Goal: Information Seeking & Learning: Learn about a topic

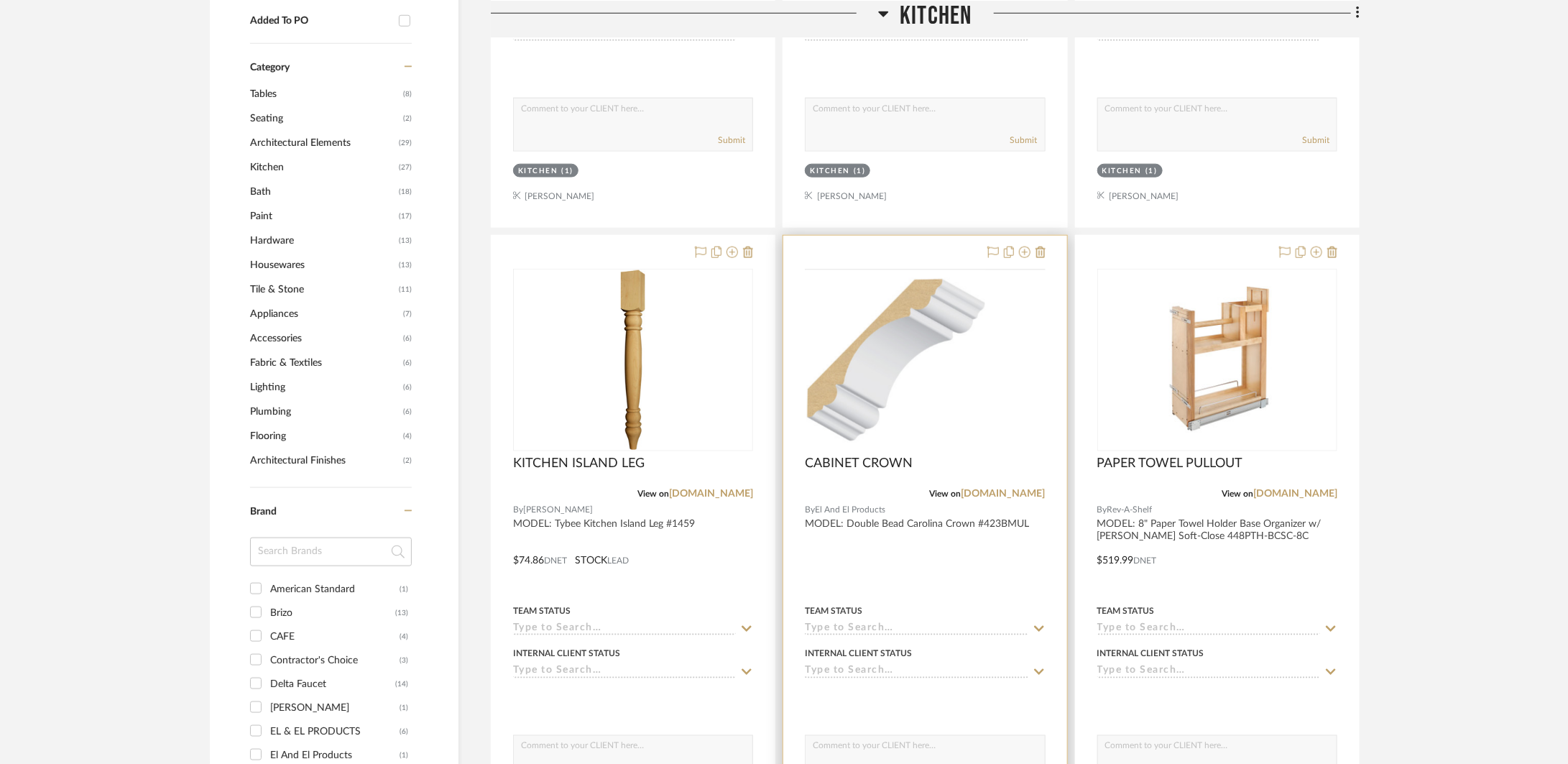
scroll to position [1001, 0]
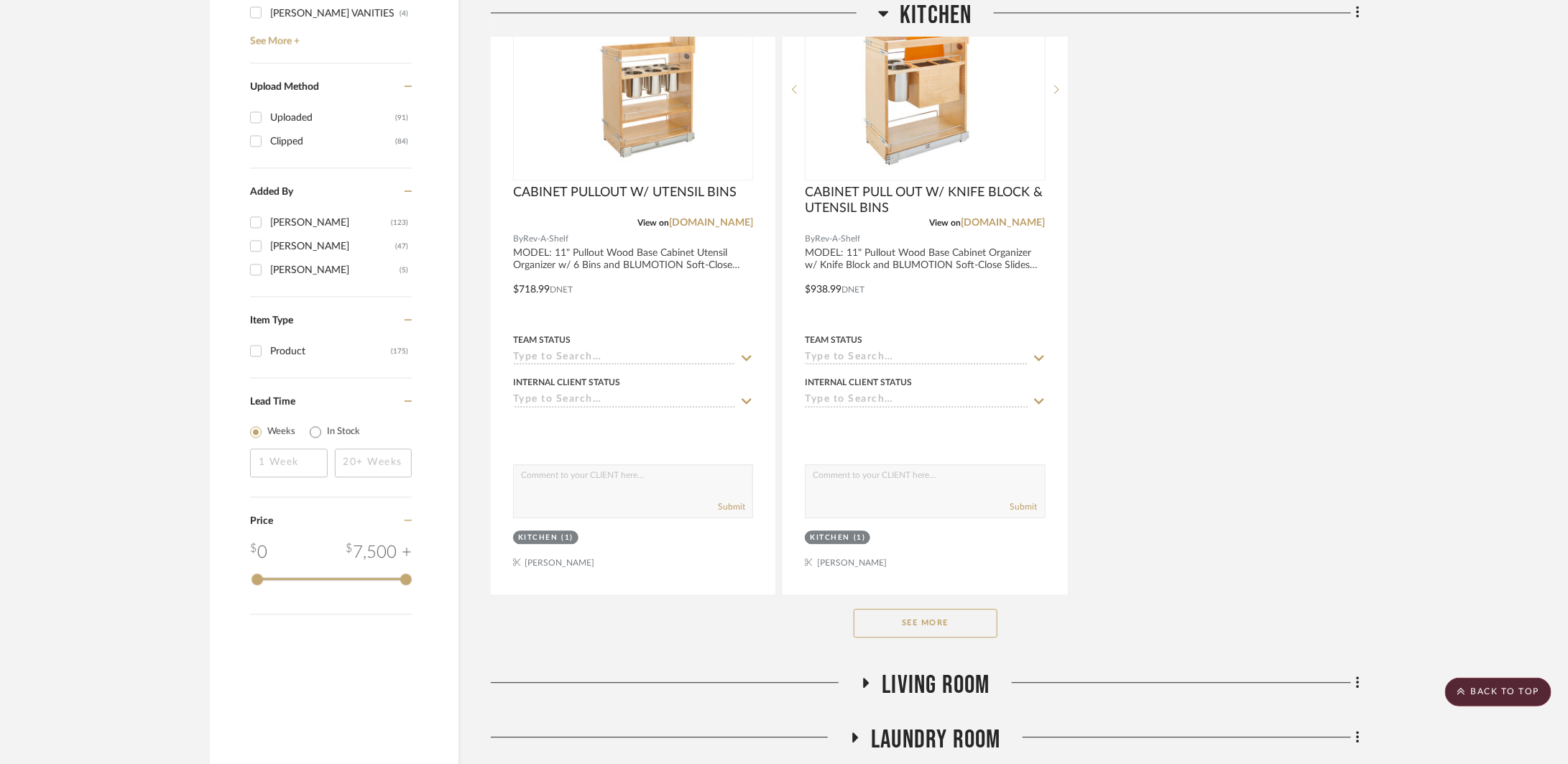
scroll to position [1888, 0]
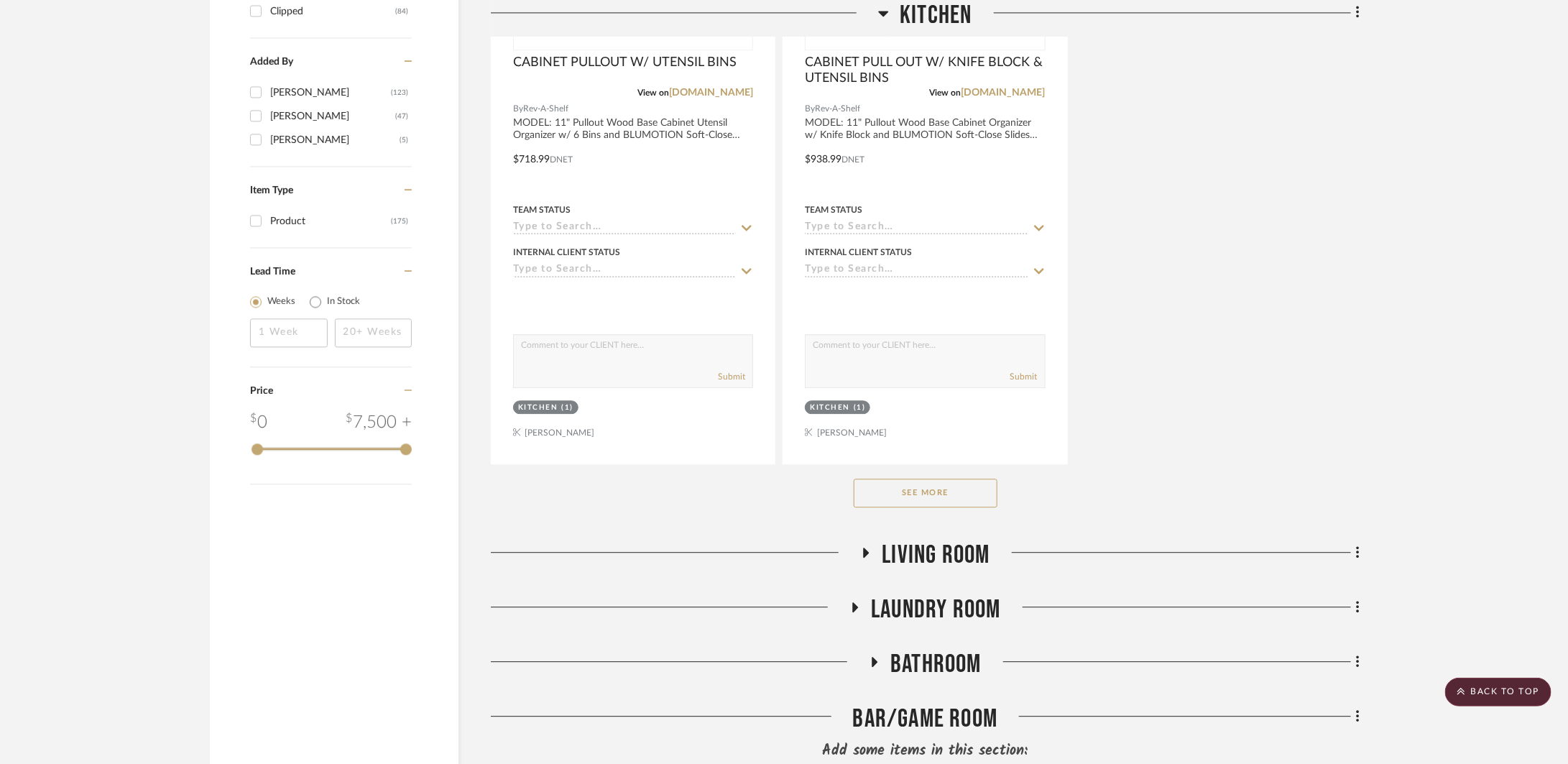
click at [971, 495] on button "See More" at bounding box center [926, 492] width 144 height 29
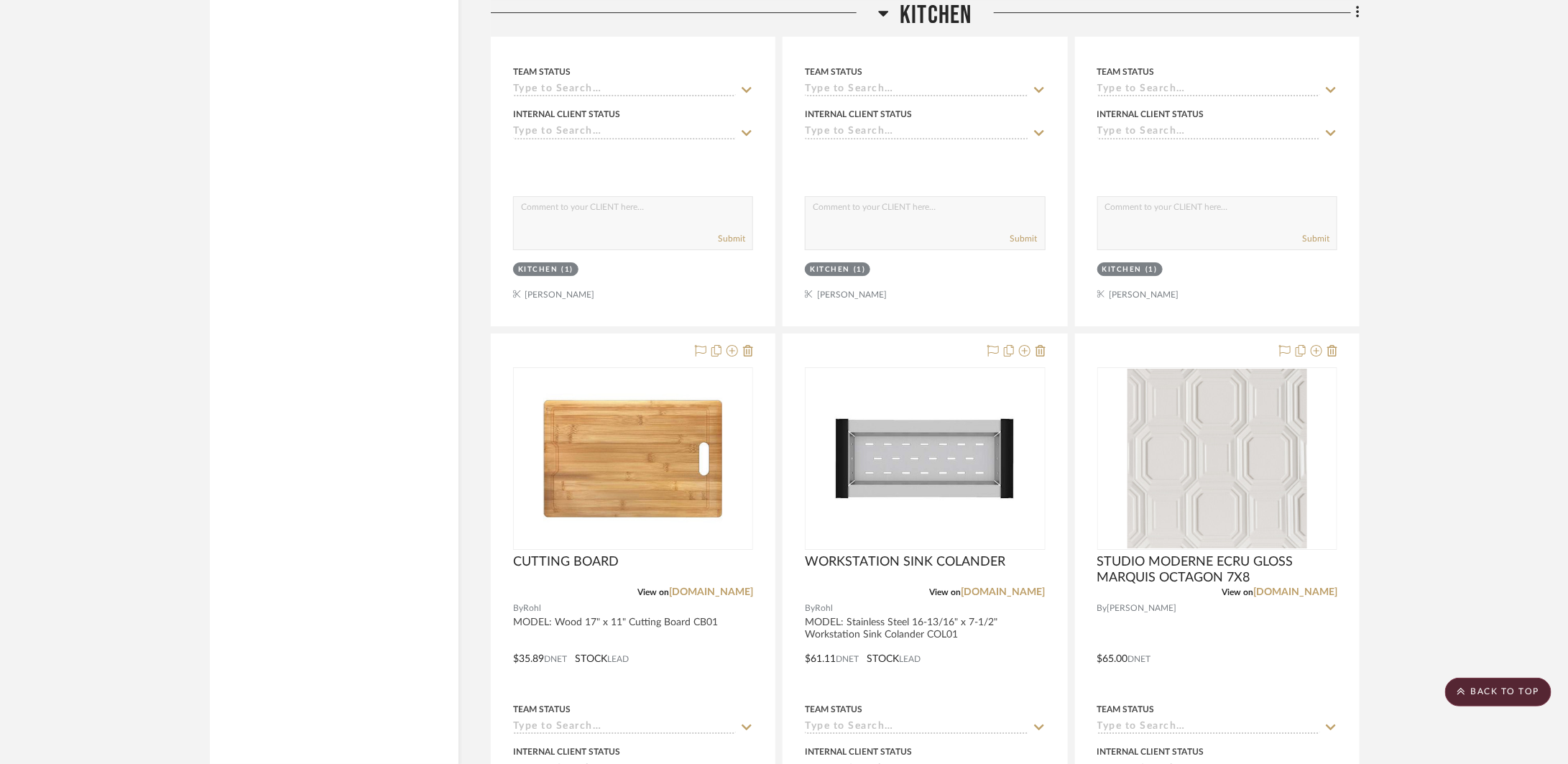
scroll to position [2760, 0]
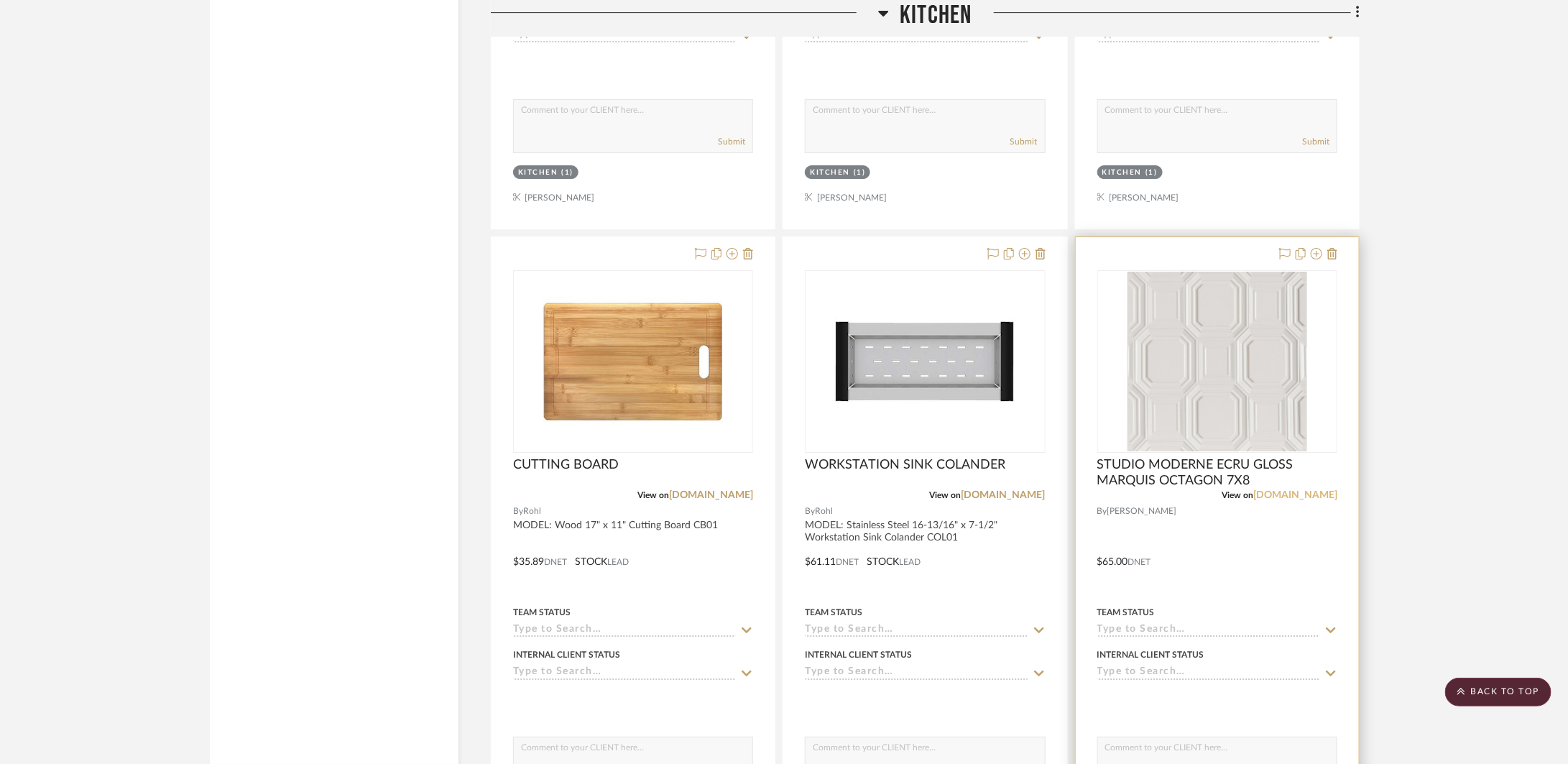
click at [1298, 497] on link "walkerzanger.com" at bounding box center [1295, 495] width 84 height 10
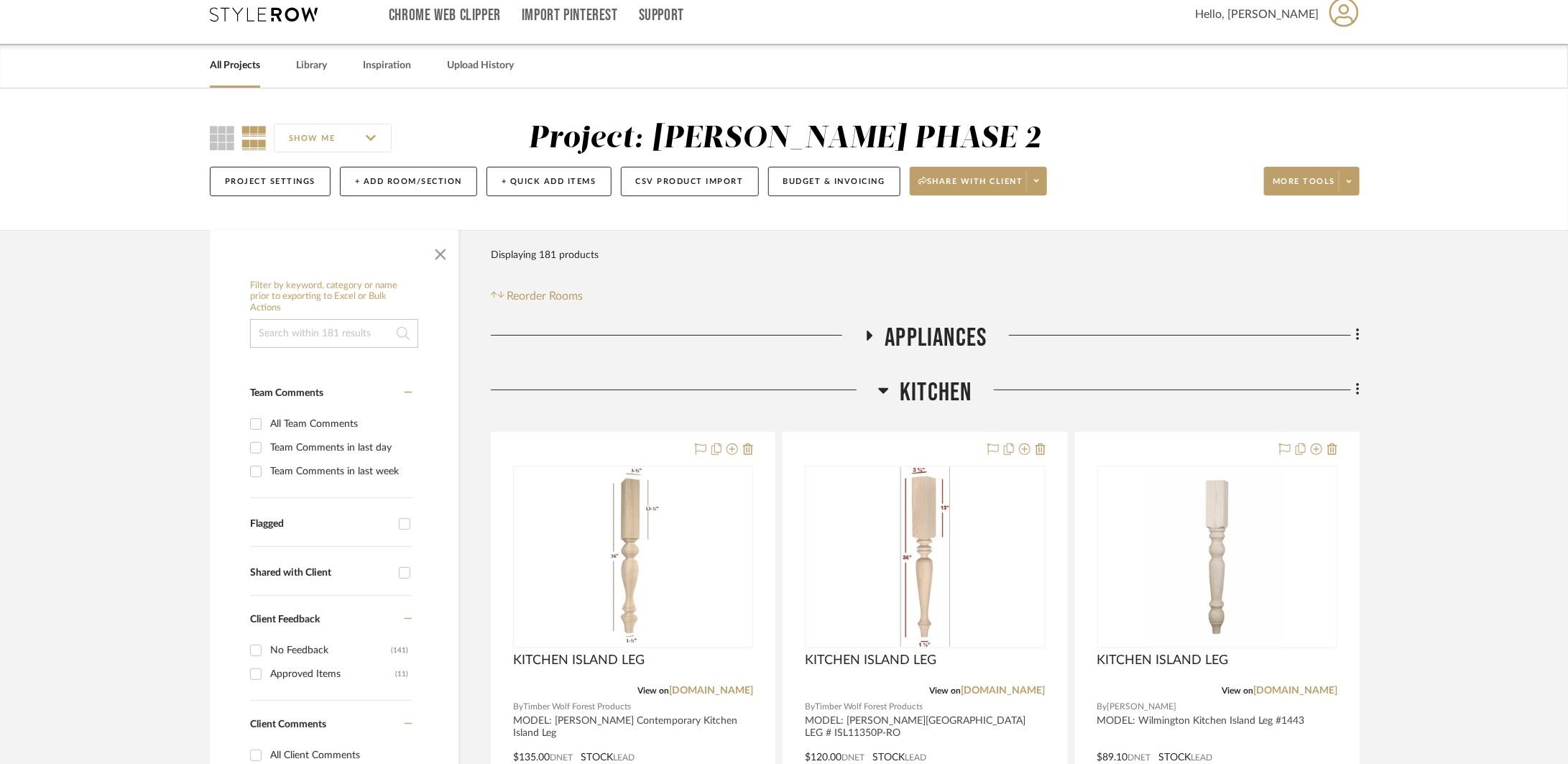
scroll to position [0, 0]
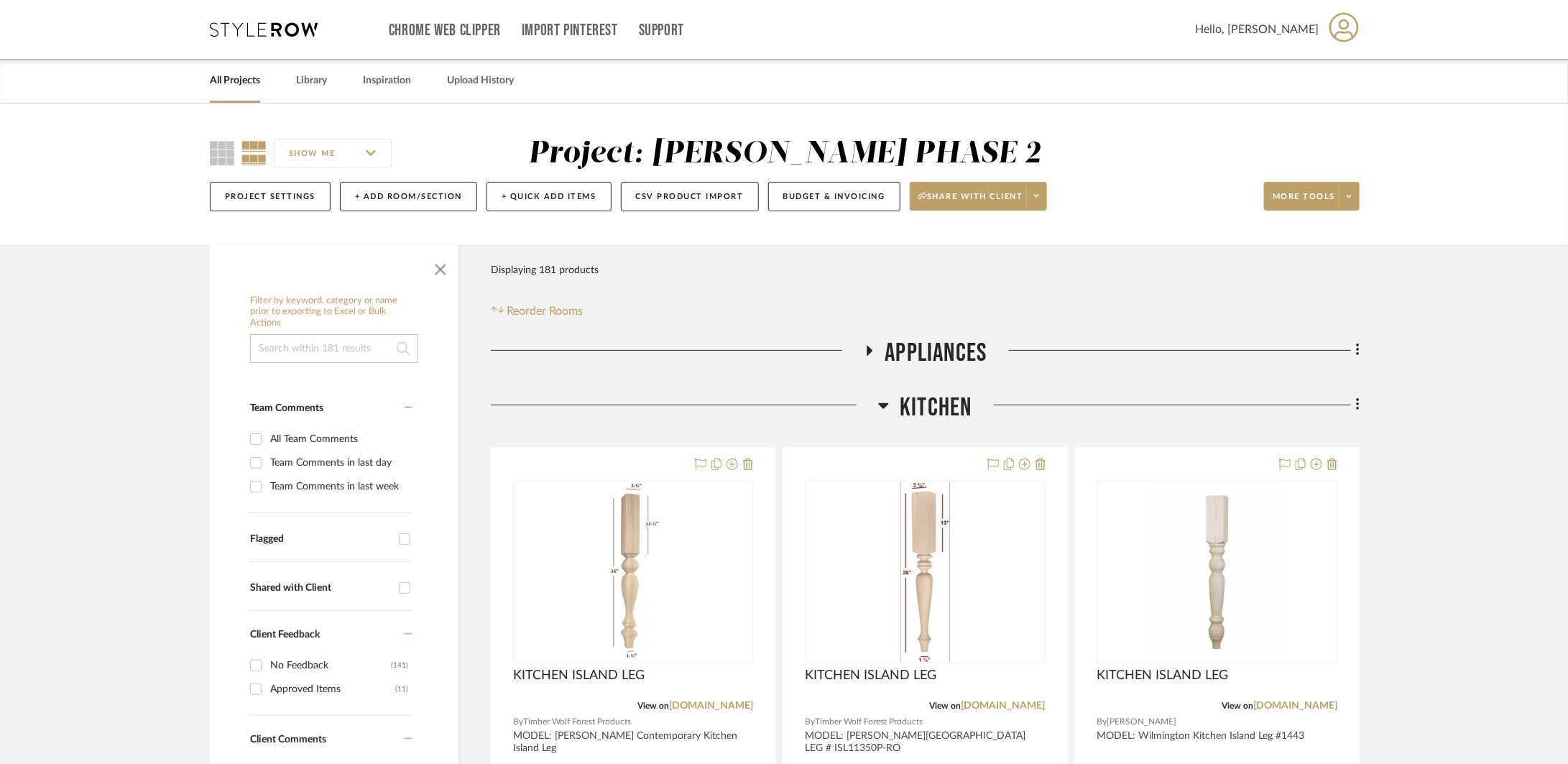
click at [897, 352] on span "Appliances" at bounding box center [936, 353] width 102 height 31
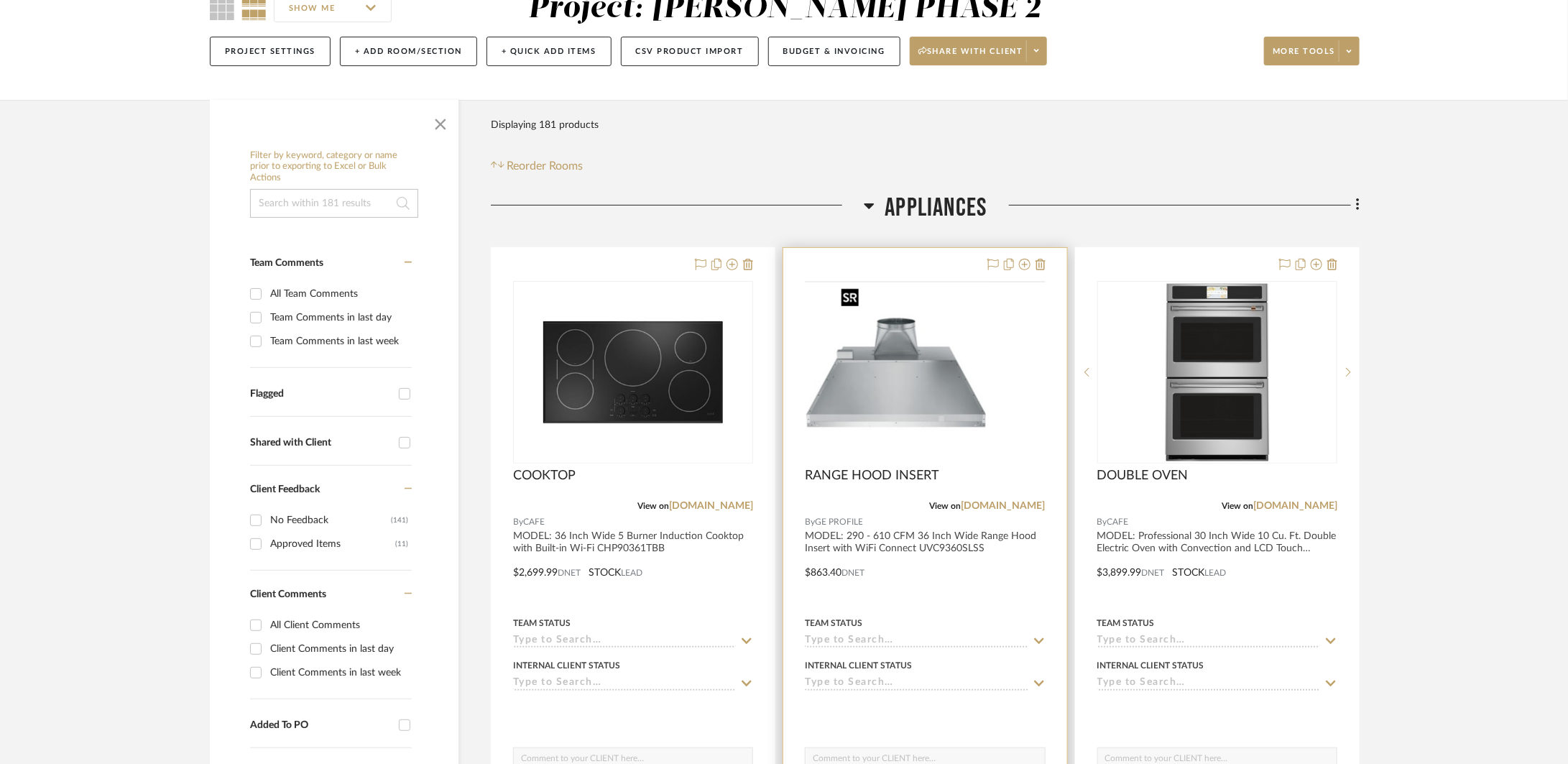
scroll to position [268, 0]
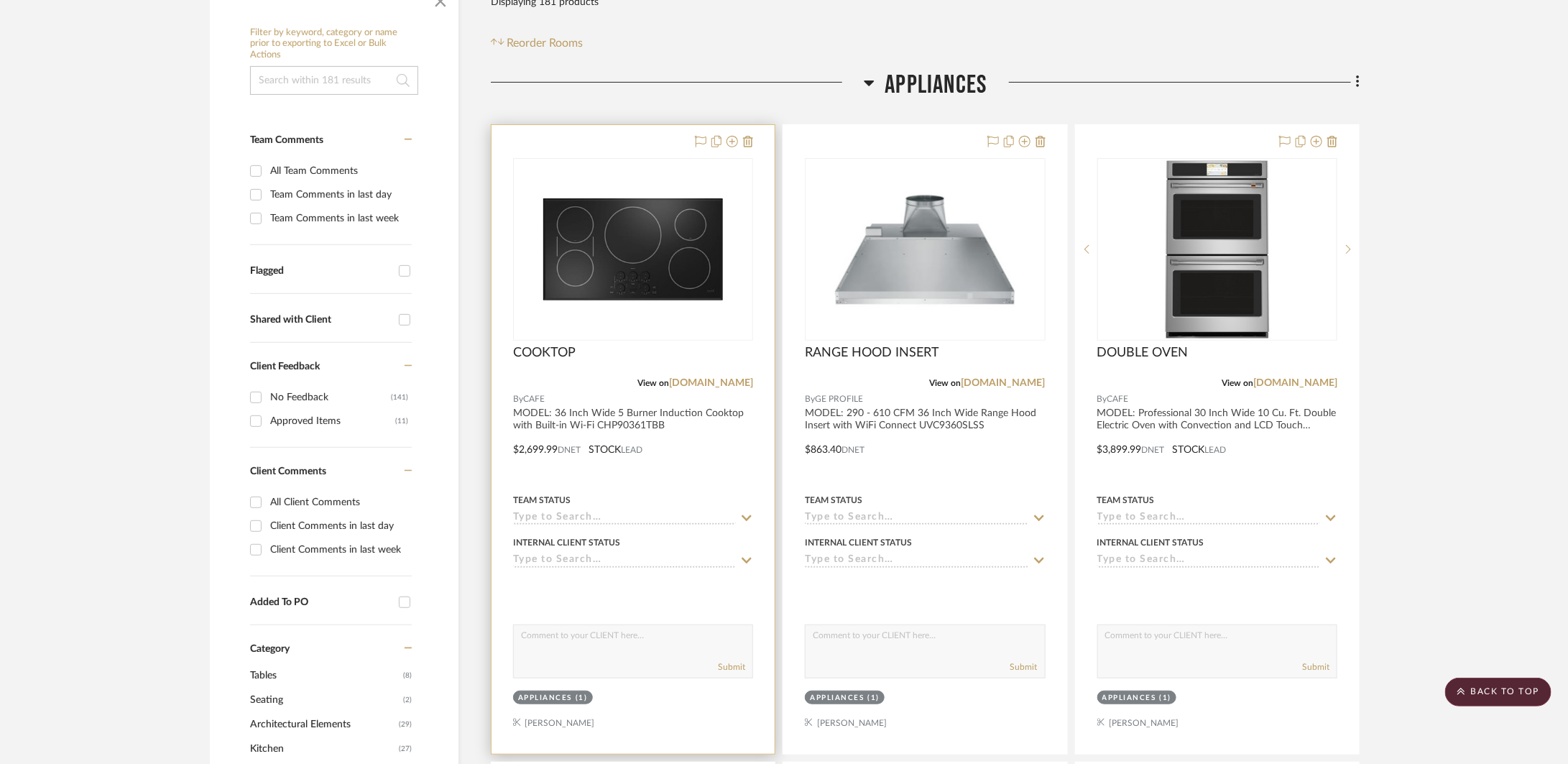
click at [656, 468] on div at bounding box center [633, 440] width 283 height 629
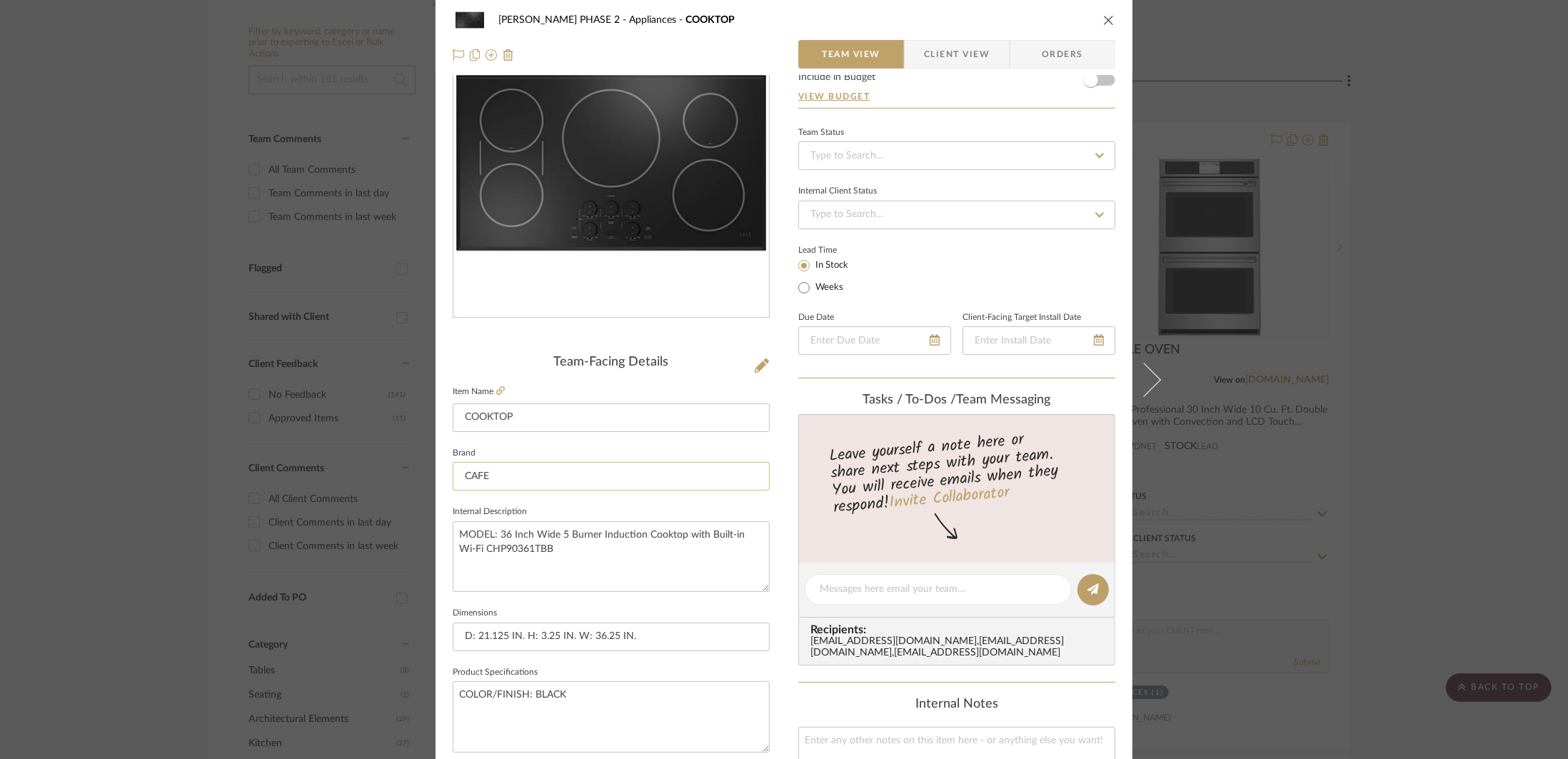
scroll to position [0, 0]
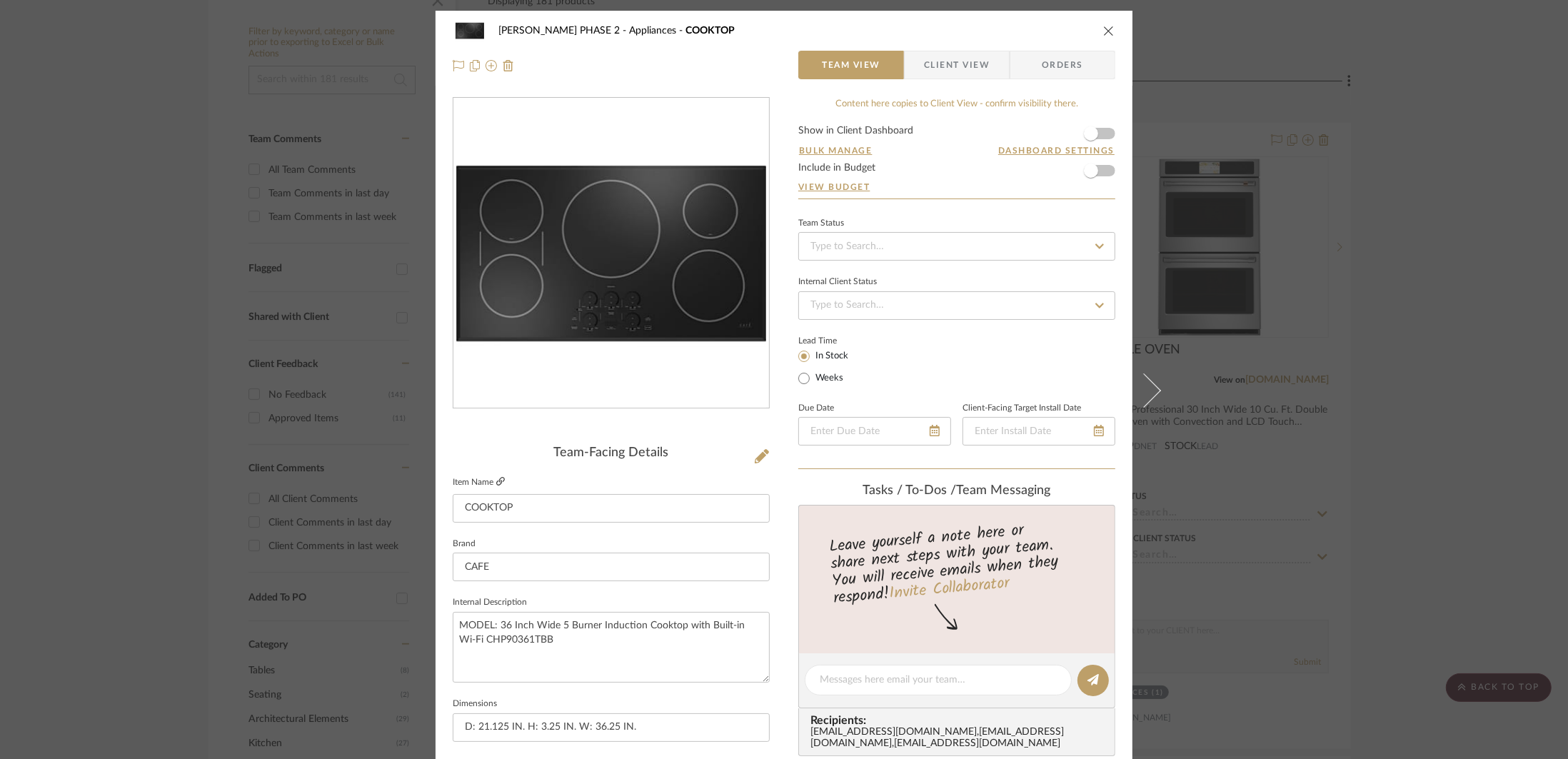
click at [500, 478] on icon at bounding box center [500, 481] width 8 height 8
click at [1104, 25] on button "close" at bounding box center [1109, 31] width 13 height 13
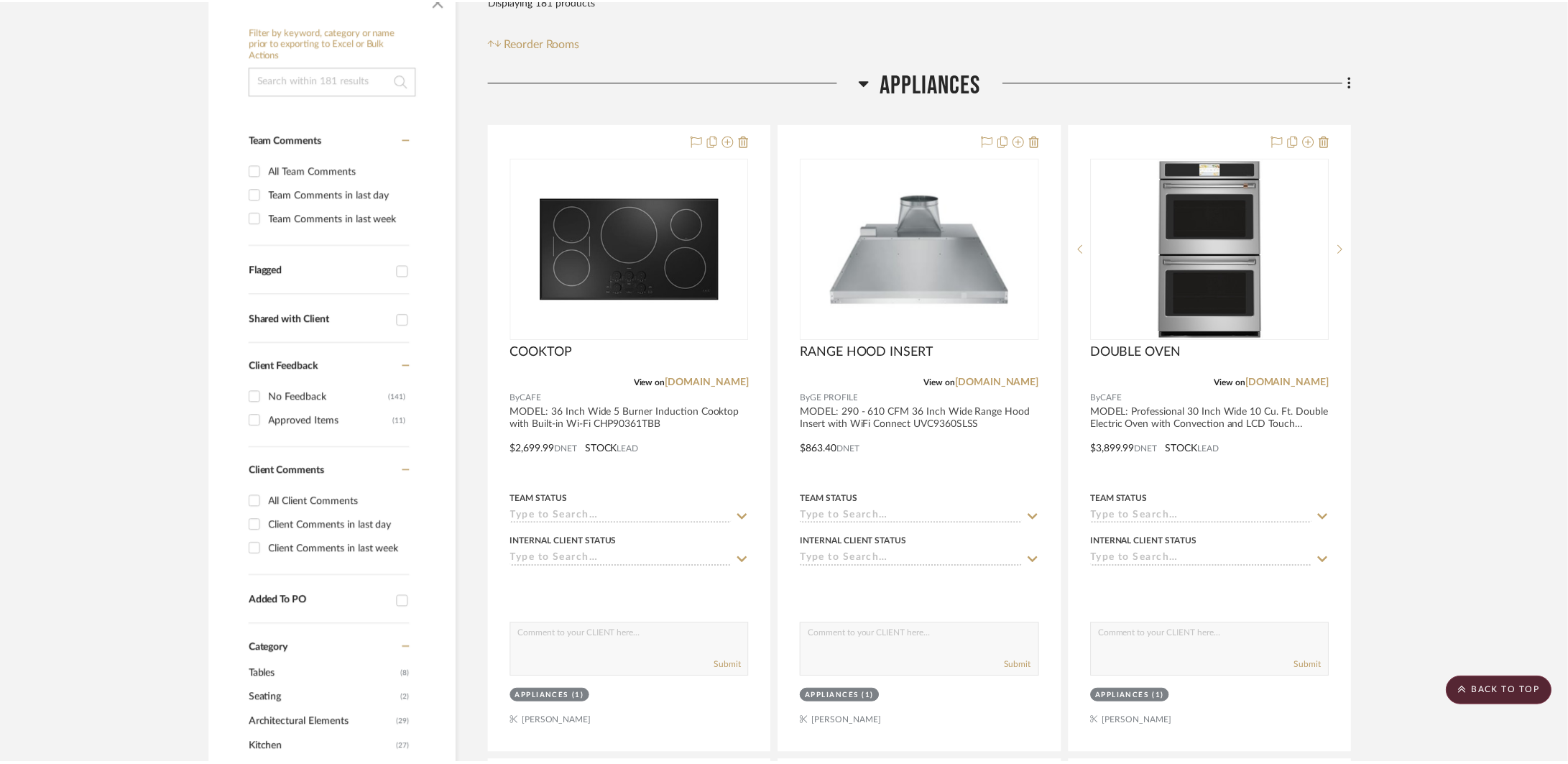
scroll to position [268, 0]
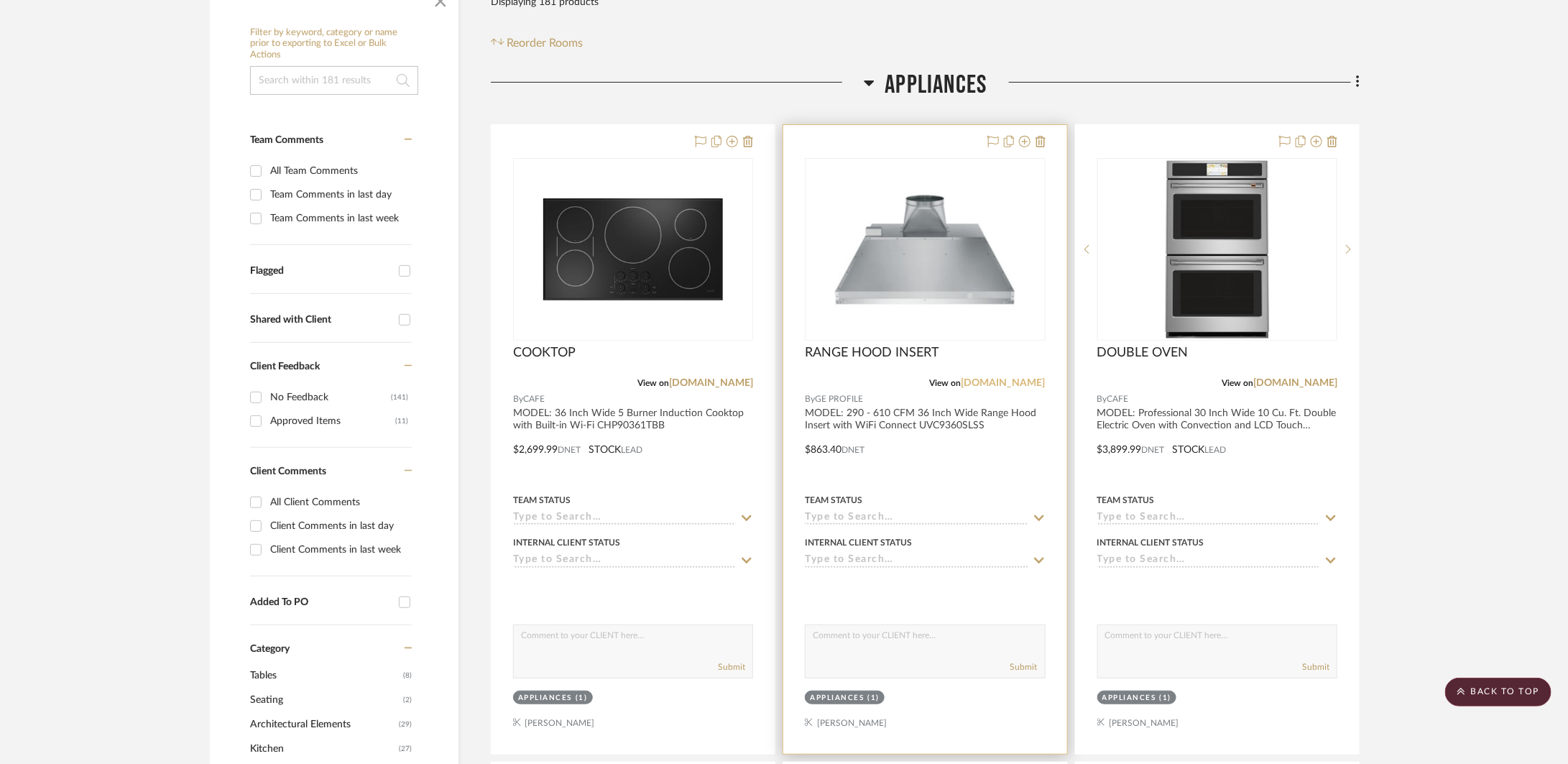
click at [1019, 384] on link "build.com" at bounding box center [1003, 382] width 84 height 10
